Goal: Communication & Community: Participate in discussion

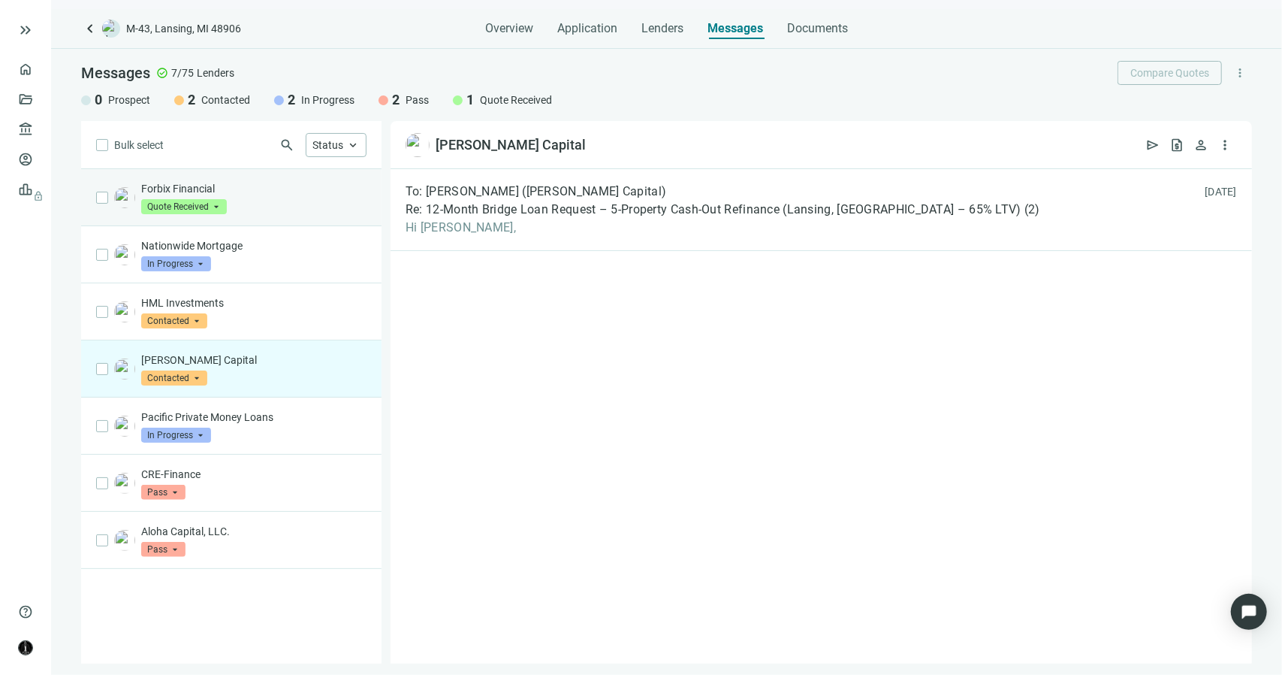
click at [251, 192] on p "Forbix Financial" at bounding box center [253, 188] width 225 height 15
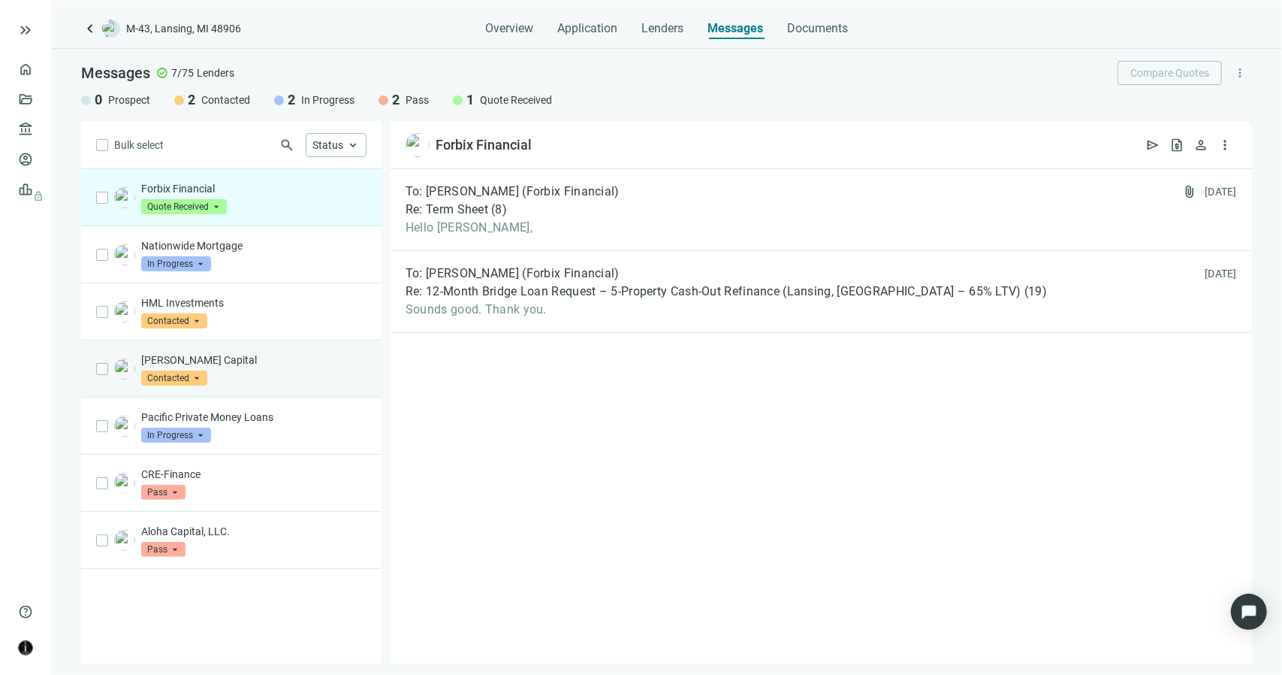
click at [189, 376] on span "Contacted" at bounding box center [174, 377] width 66 height 15
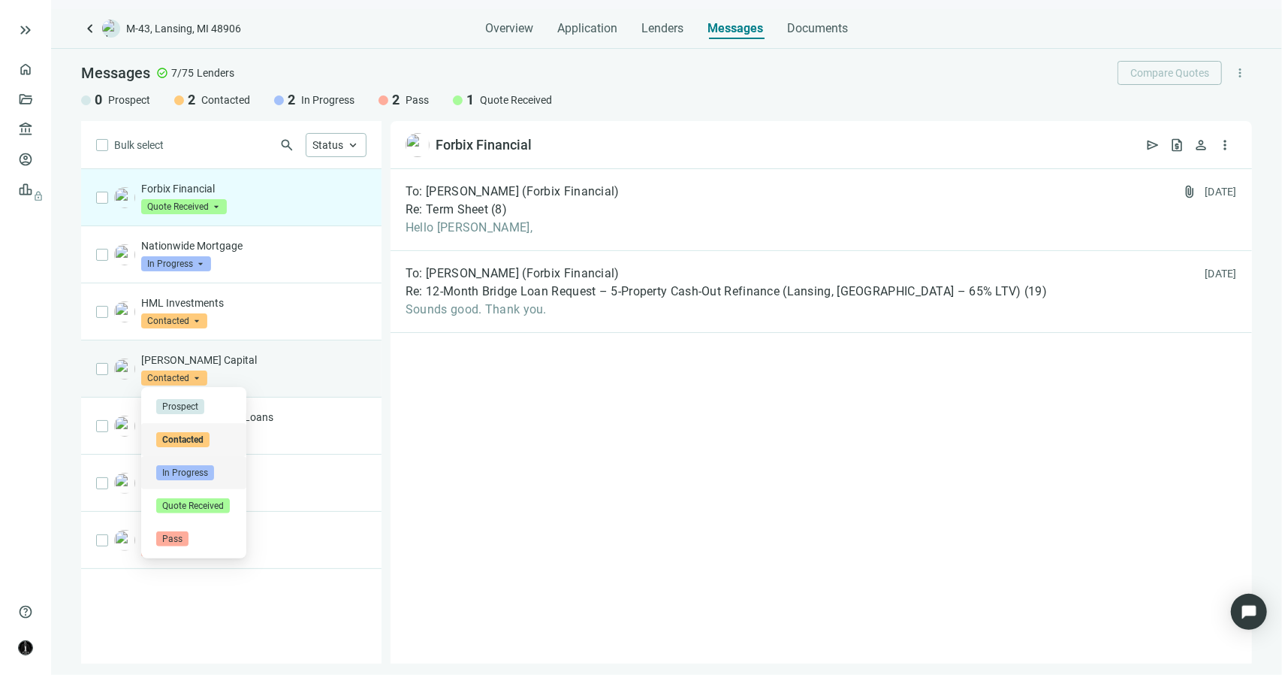
click at [186, 473] on span "In Progress" at bounding box center [185, 472] width 58 height 15
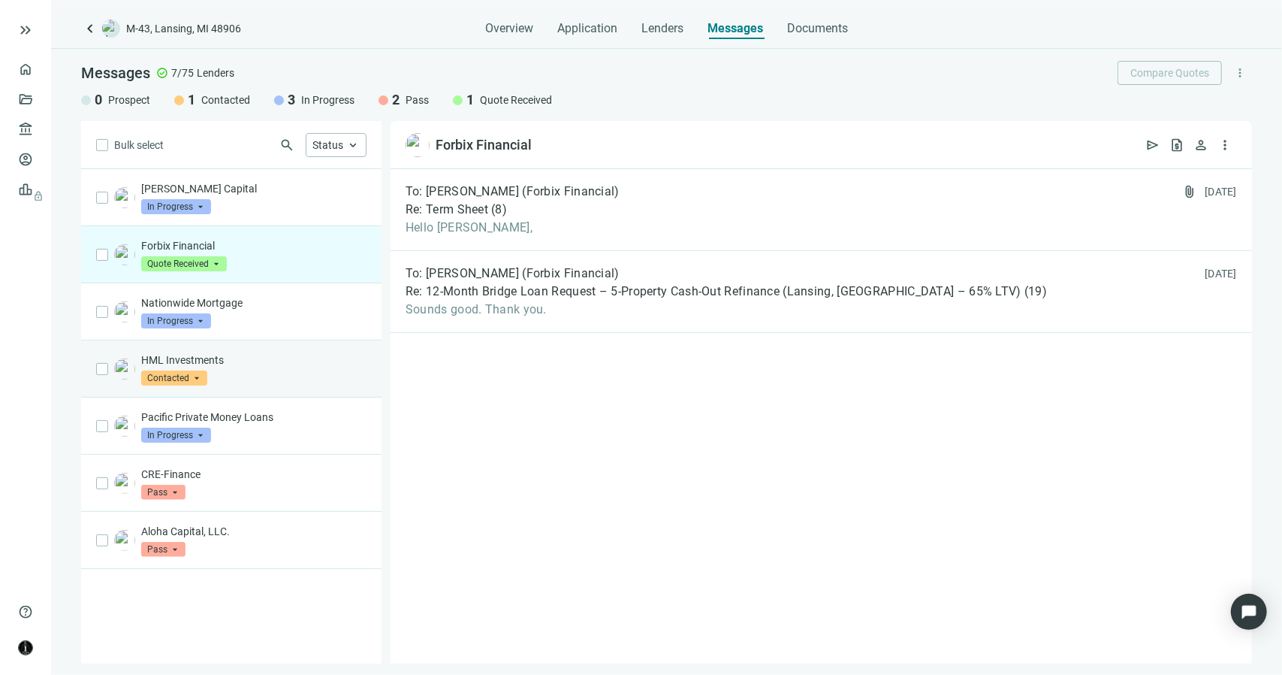
click at [194, 371] on span "Contacted" at bounding box center [174, 377] width 66 height 15
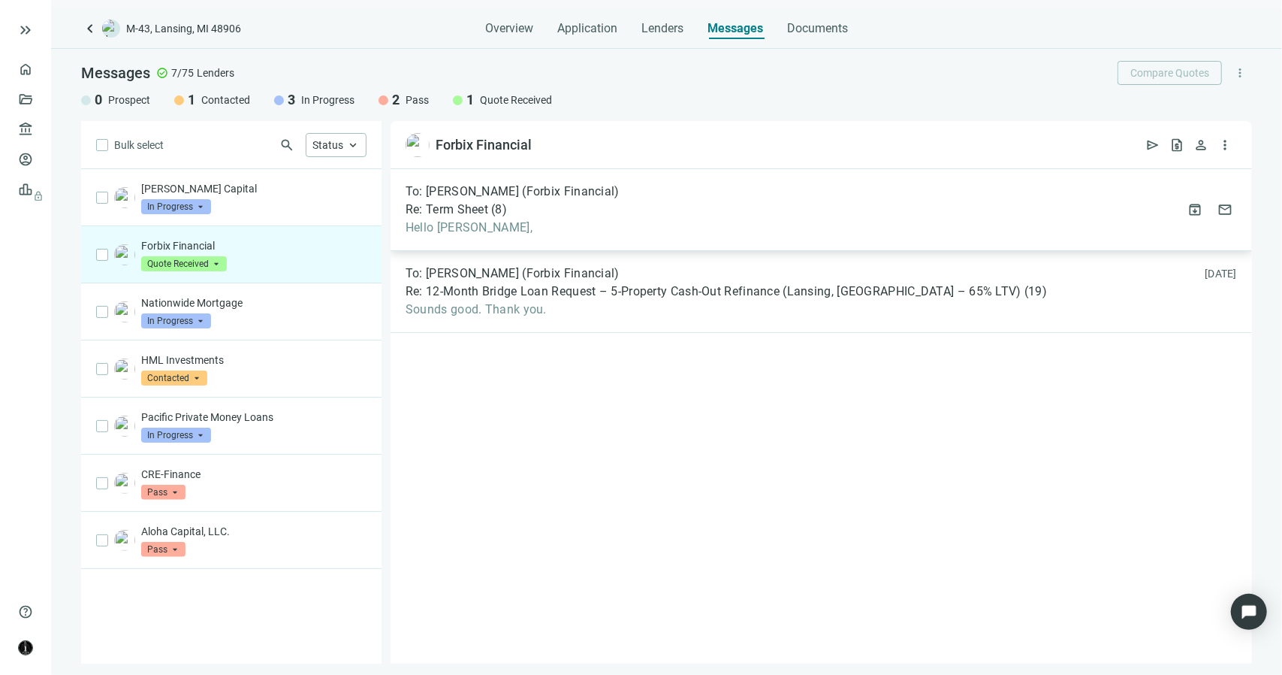
click at [519, 225] on span "Hello [PERSON_NAME]," at bounding box center [513, 227] width 214 height 15
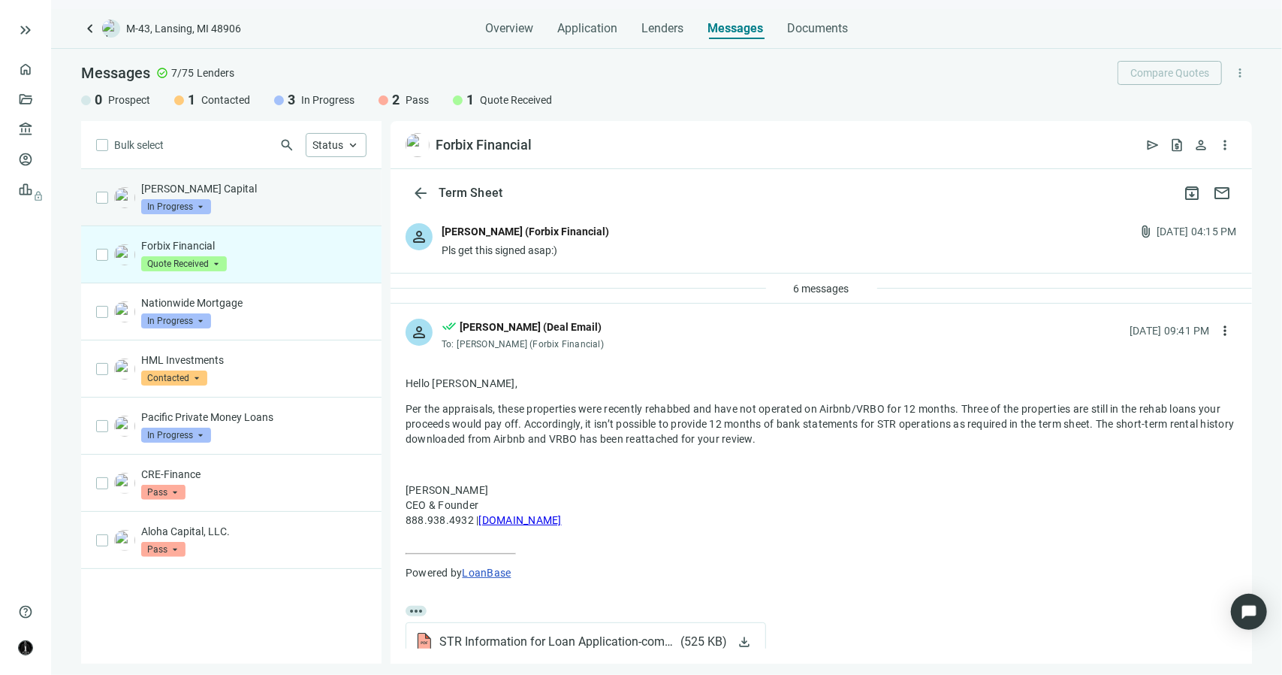
click at [246, 209] on div "[PERSON_NAME] Capital In Progress arrow_drop_down contacted in_progress quote_r…" at bounding box center [253, 197] width 225 height 33
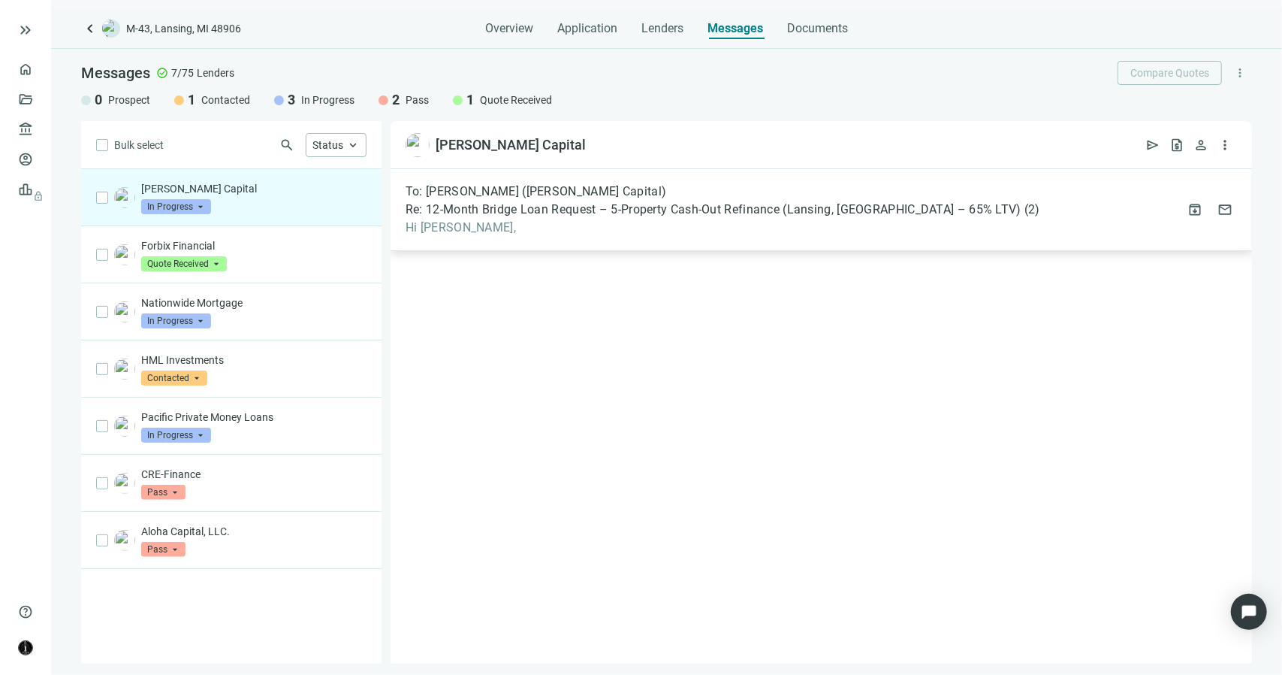
click at [518, 242] on div "To: [PERSON_NAME] ([PERSON_NAME] Capital) Re: 12-Month Bridge Loan Request – 5-…" at bounding box center [822, 210] width 862 height 82
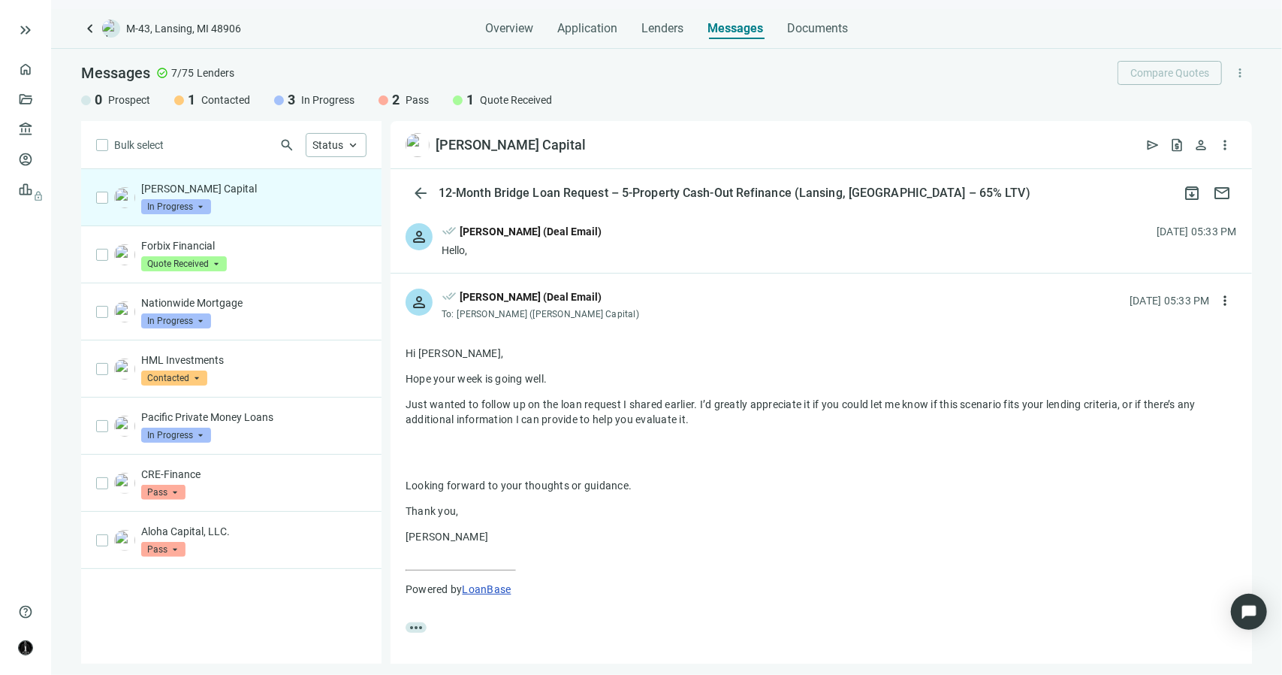
click at [556, 254] on div "Hello," at bounding box center [522, 250] width 160 height 15
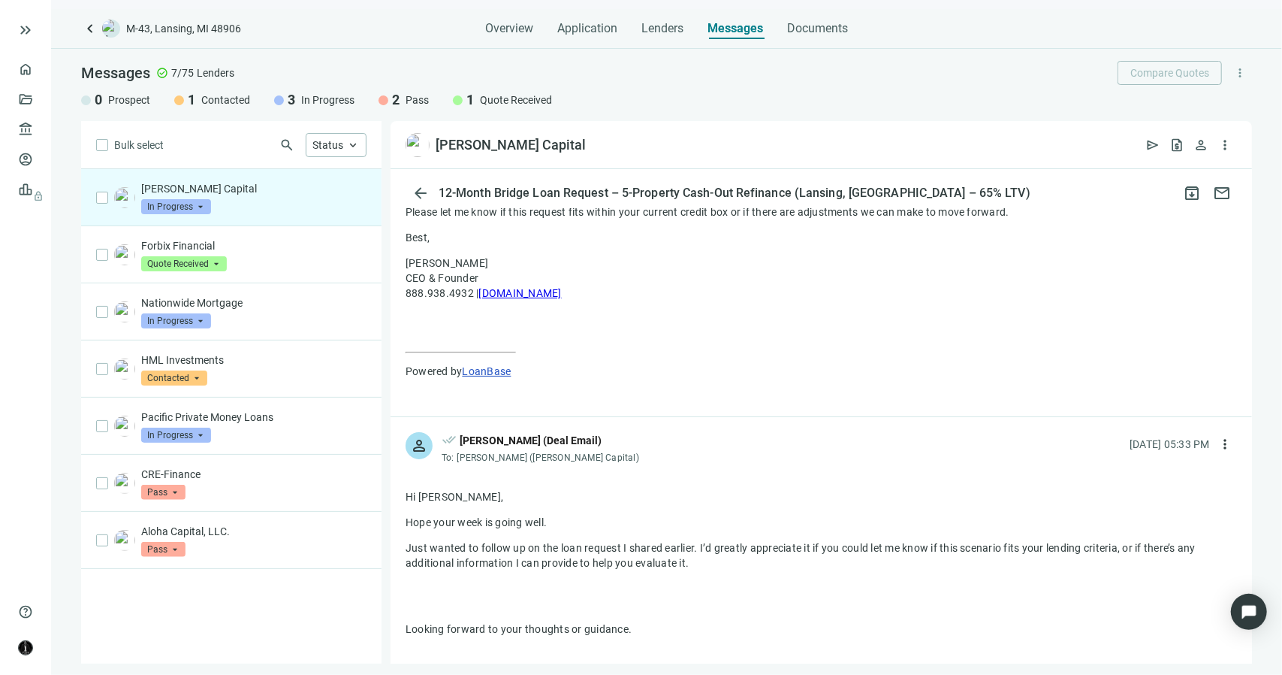
scroll to position [601, 0]
